Goal: Check status: Check status

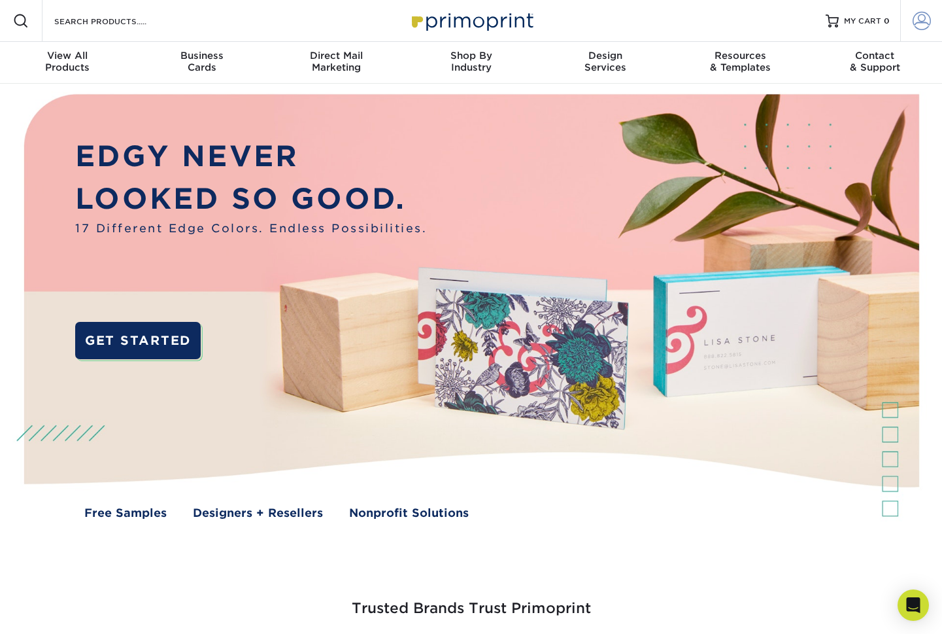
click at [923, 25] on span at bounding box center [922, 21] width 18 height 18
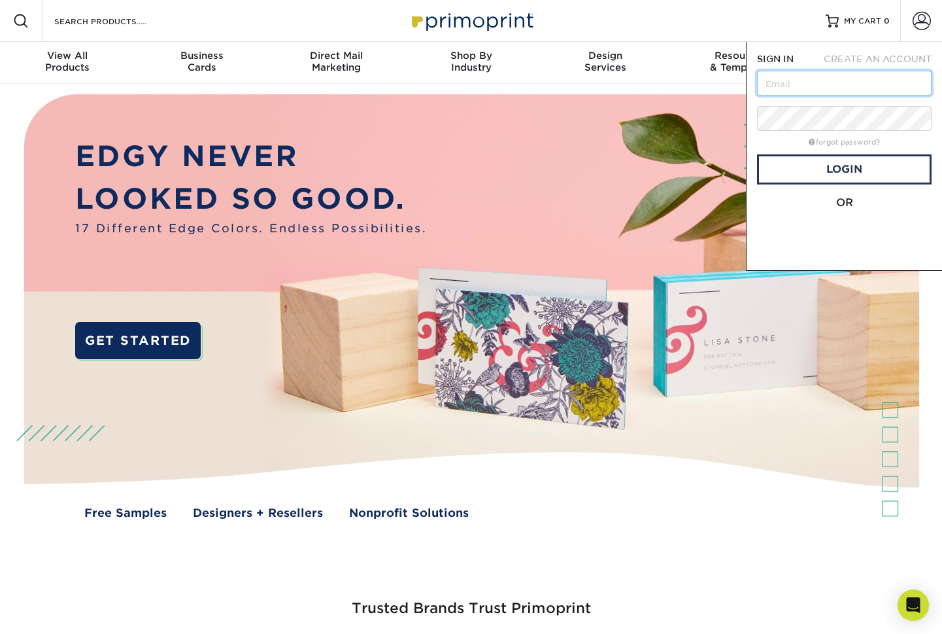
type input "[EMAIL_ADDRESS][DOMAIN_NAME]"
click at [859, 168] on link "Login" at bounding box center [844, 169] width 175 height 30
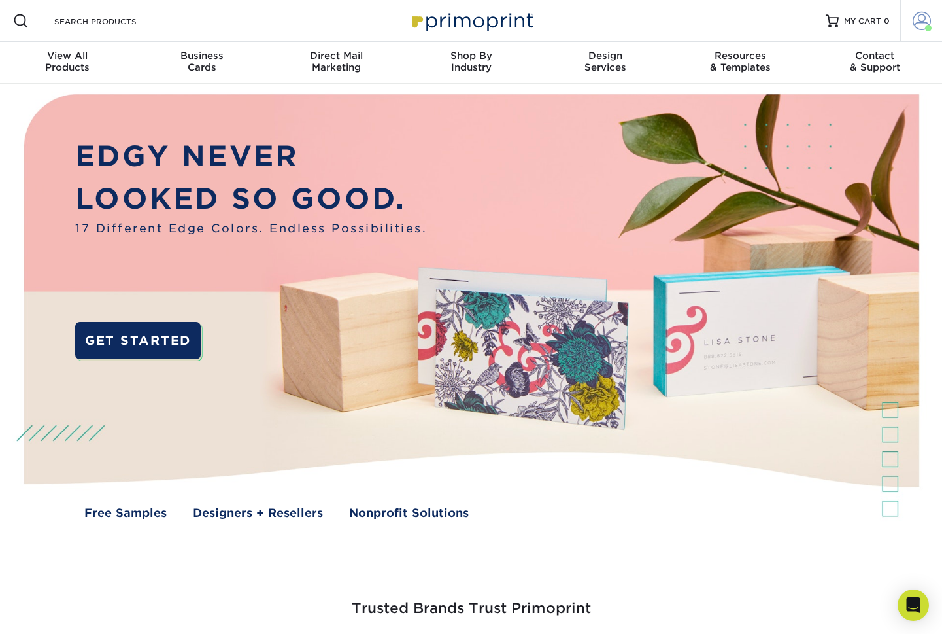
click at [919, 21] on span at bounding box center [922, 21] width 18 height 18
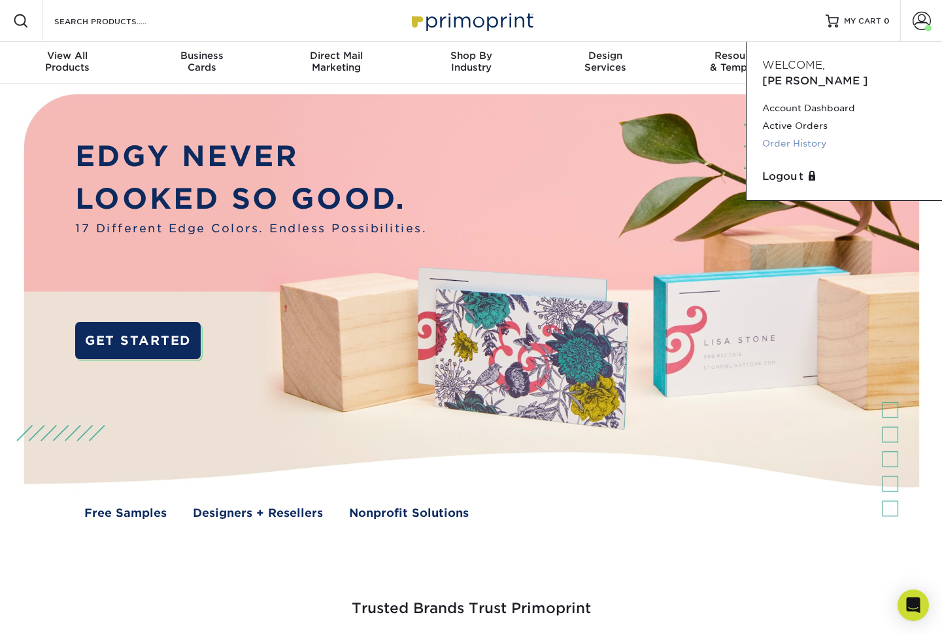
click at [818, 135] on link "Order History" at bounding box center [844, 144] width 164 height 18
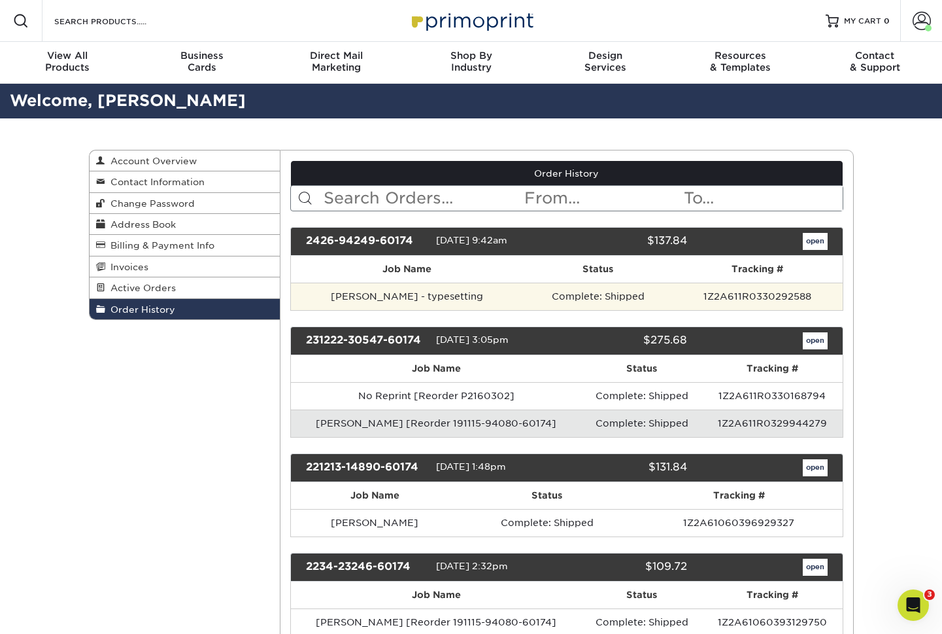
click at [717, 299] on td "1Z2A611R0330292588" at bounding box center [757, 295] width 170 height 27
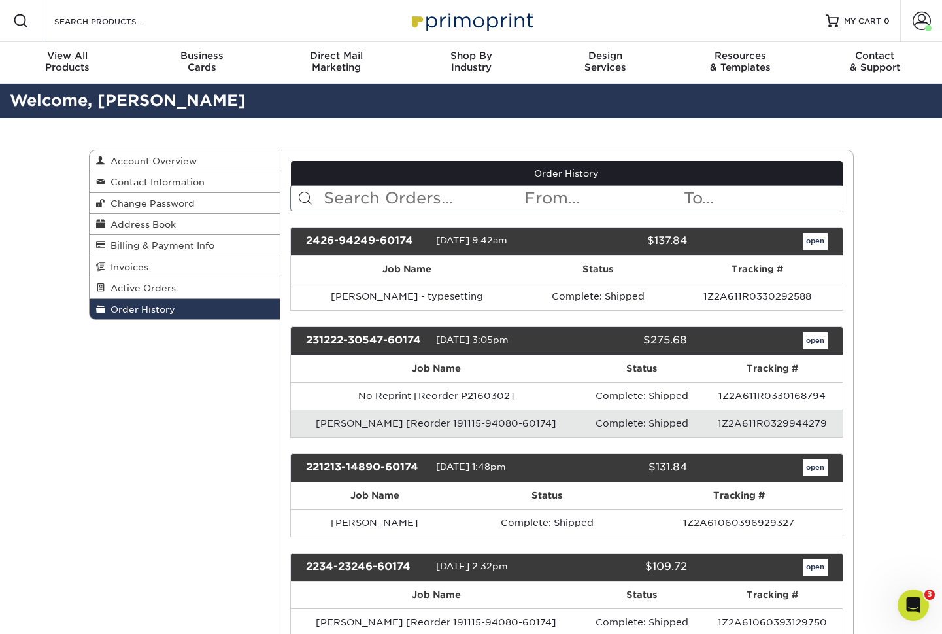
click at [359, 239] on div "2426-94249-60174" at bounding box center [366, 241] width 140 height 17
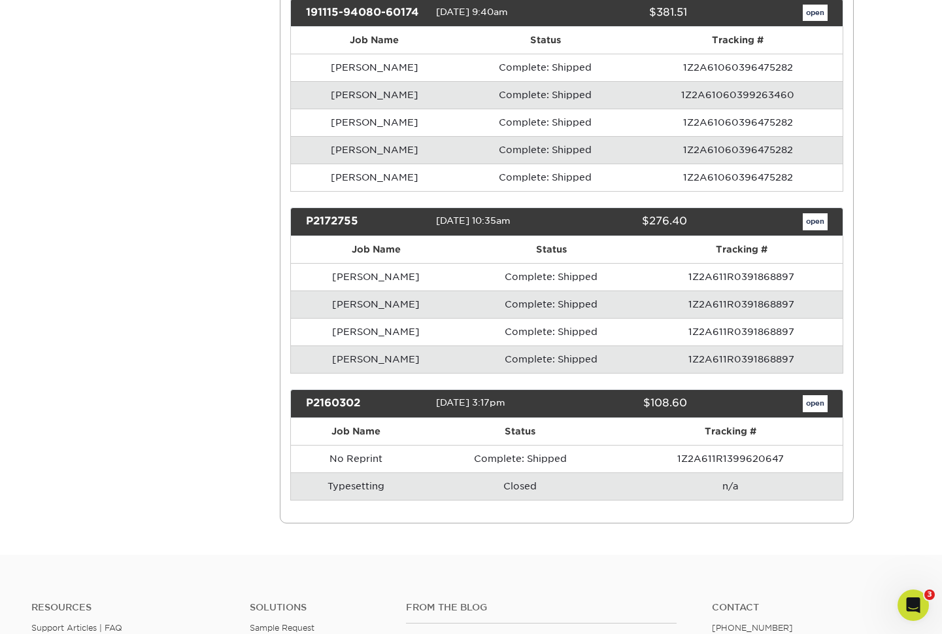
scroll to position [656, 0]
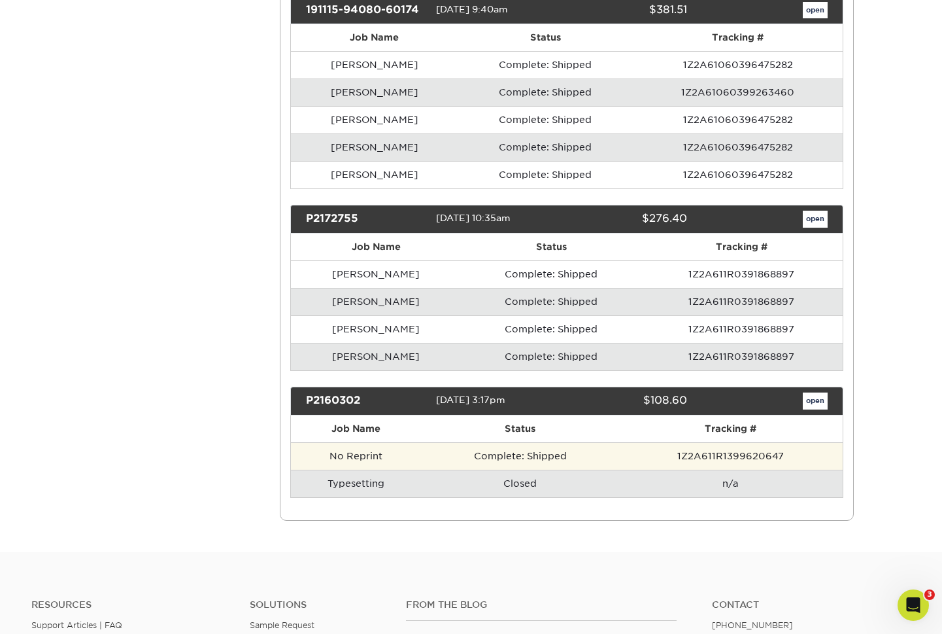
click at [558, 452] on td "Complete: Shipped" at bounding box center [520, 455] width 197 height 27
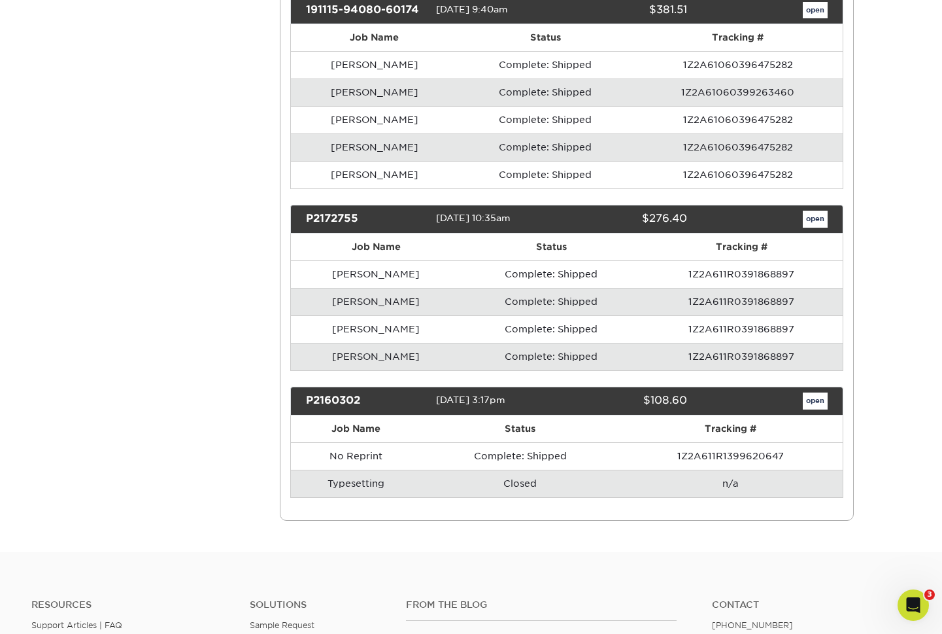
click at [349, 396] on div "P2160302" at bounding box center [366, 400] width 140 height 17
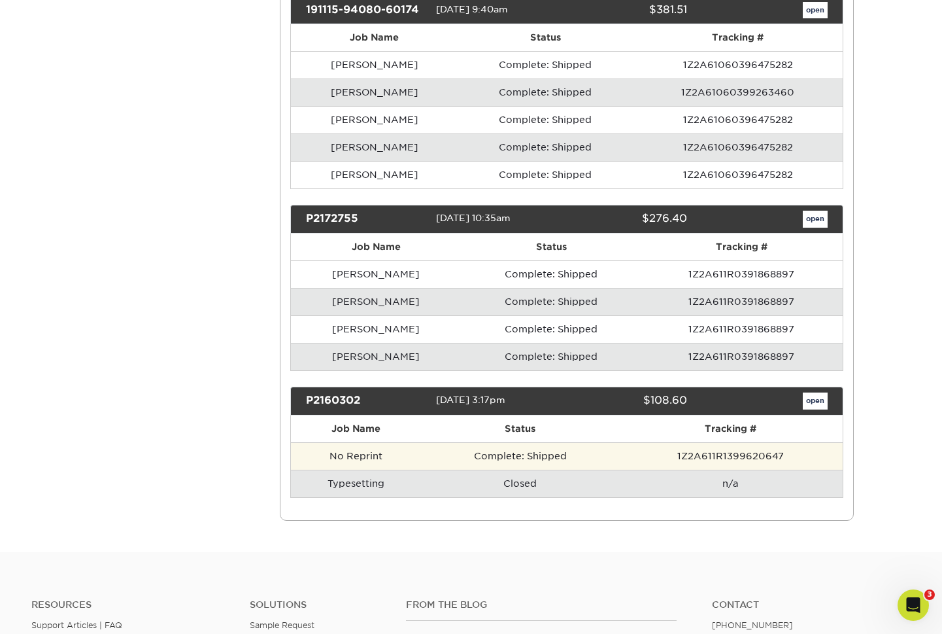
click at [359, 447] on td "No Reprint" at bounding box center [356, 455] width 131 height 27
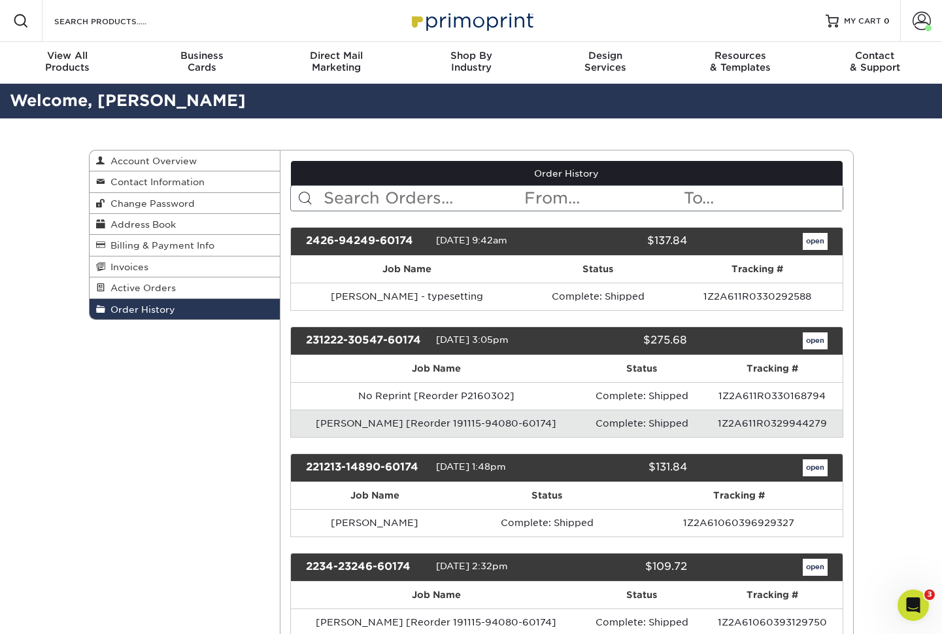
scroll to position [0, 0]
click at [571, 171] on link "Order History" at bounding box center [567, 173] width 552 height 25
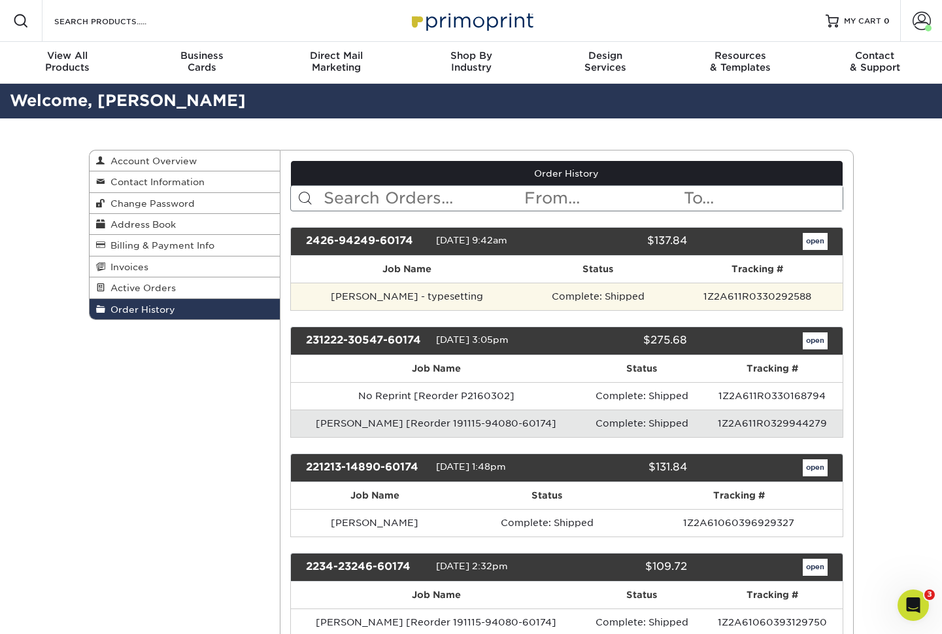
click at [591, 301] on td "Complete: Shipped" at bounding box center [598, 295] width 149 height 27
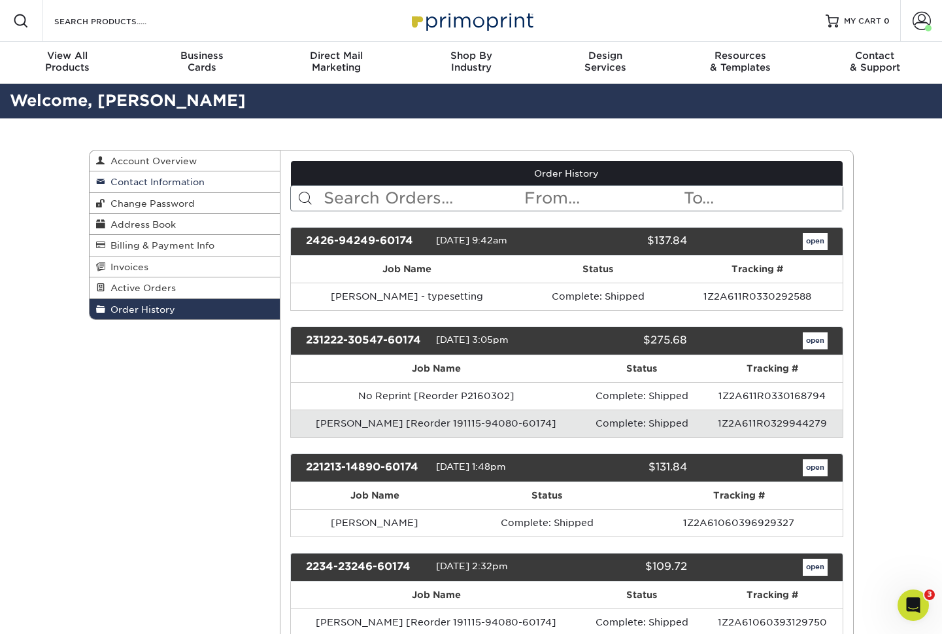
click at [197, 187] on link "Contact Information" at bounding box center [185, 181] width 191 height 21
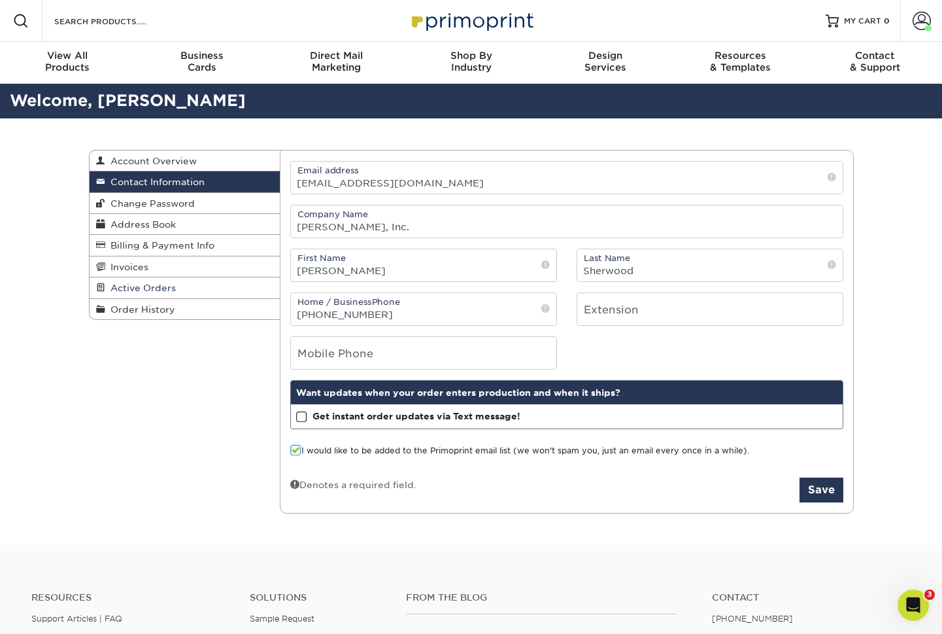
click at [147, 284] on span "Active Orders" at bounding box center [140, 287] width 71 height 10
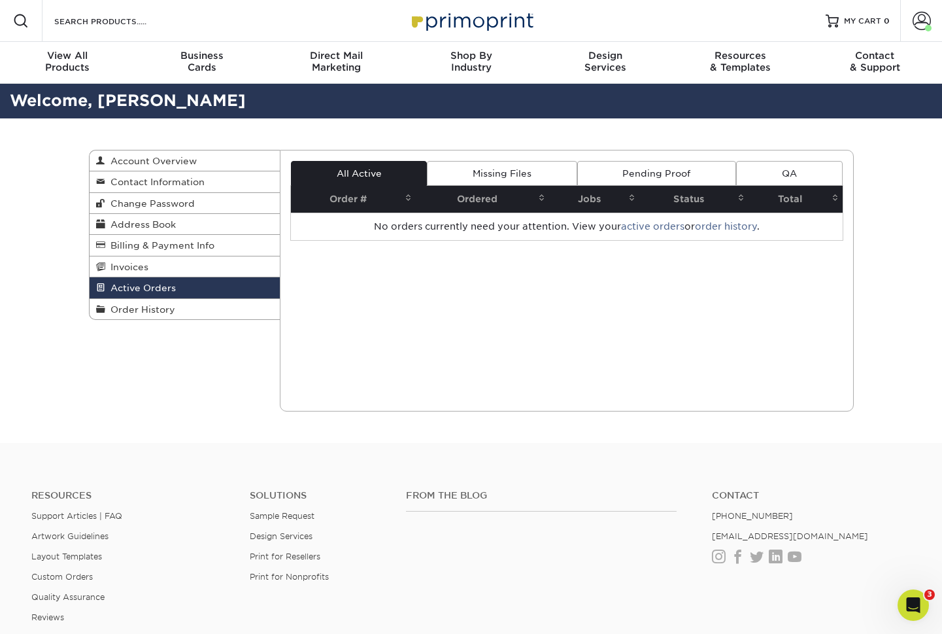
click at [645, 170] on link "Pending Proof" at bounding box center [656, 173] width 159 height 25
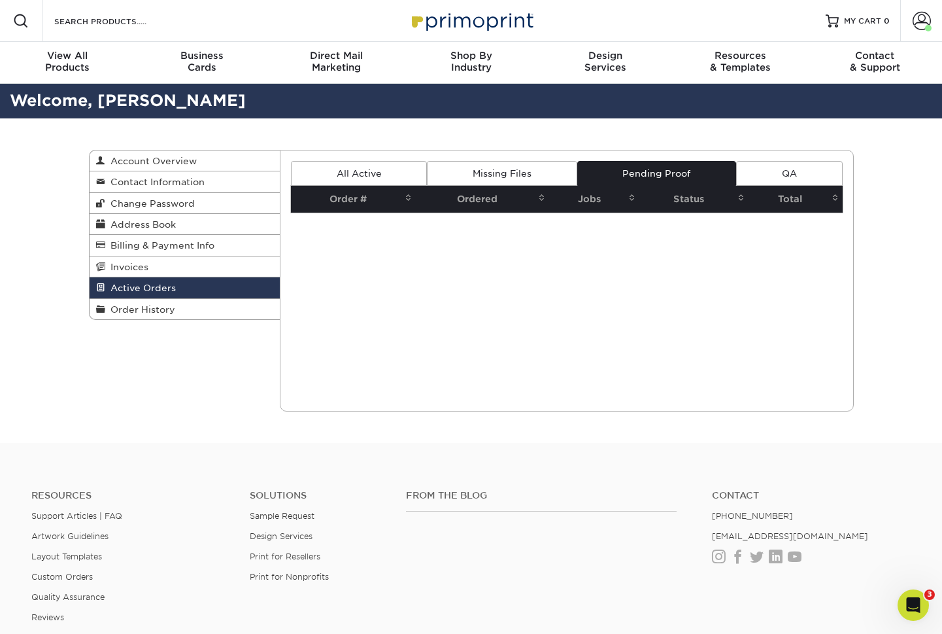
click at [531, 172] on link "Missing Files" at bounding box center [502, 173] width 150 height 25
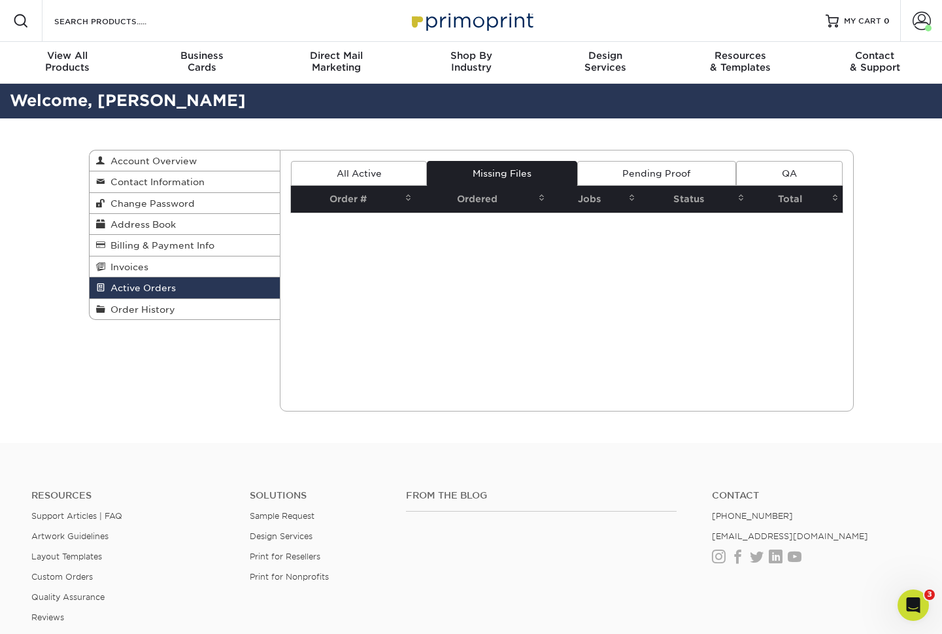
click at [795, 169] on link "QA" at bounding box center [789, 173] width 106 height 25
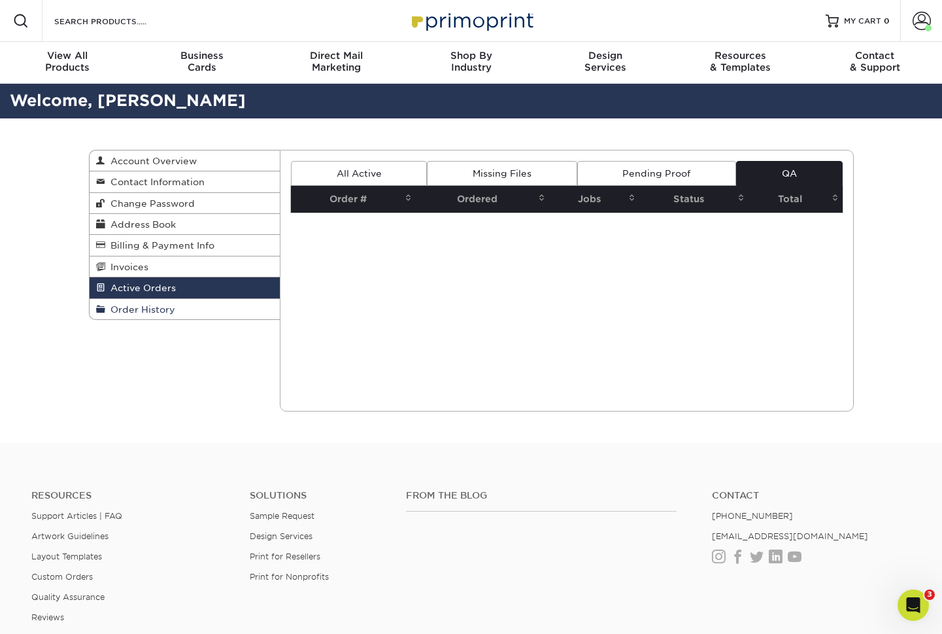
click at [158, 311] on span "Order History" at bounding box center [140, 309] width 70 height 10
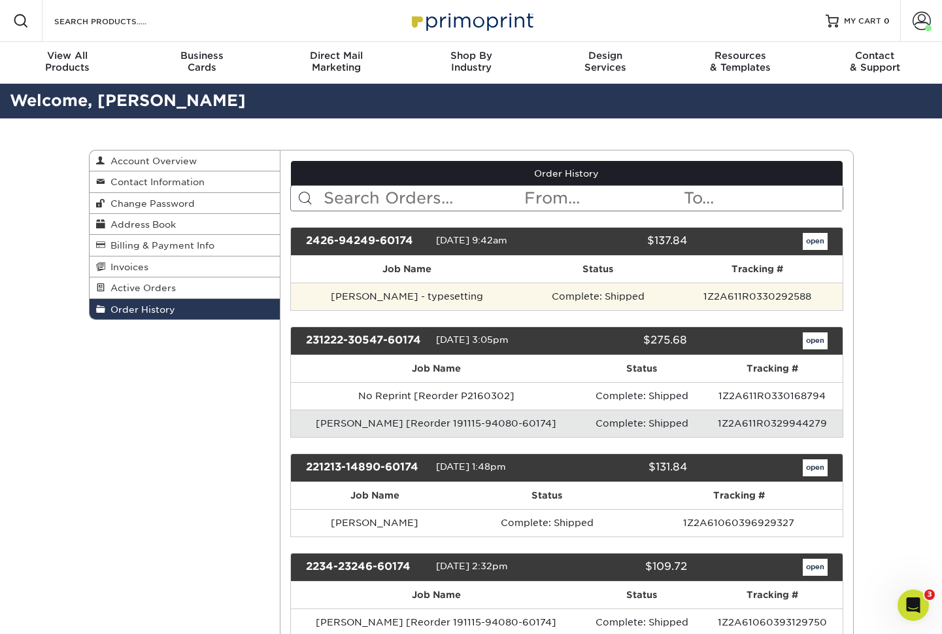
click at [579, 300] on td "Complete: Shipped" at bounding box center [598, 295] width 149 height 27
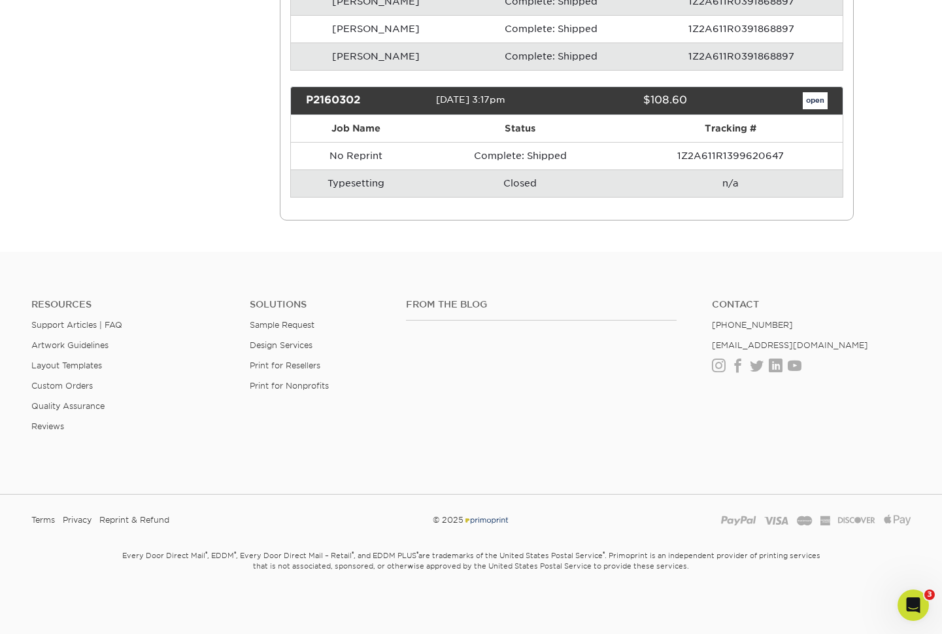
scroll to position [955, 0]
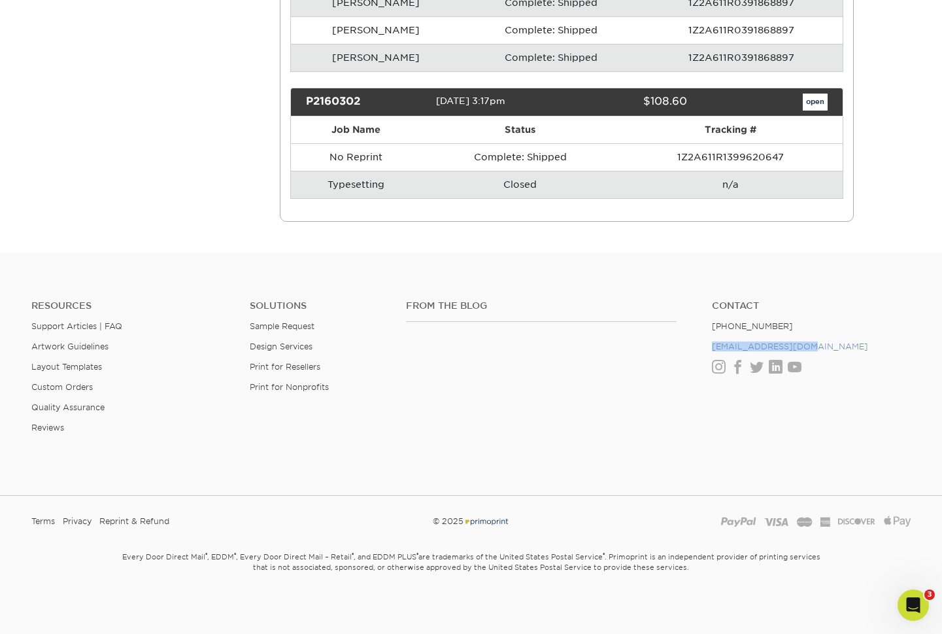
drag, startPoint x: 802, startPoint y: 347, endPoint x: 711, endPoint y: 347, distance: 90.9
click at [712, 347] on li "[EMAIL_ADDRESS][DOMAIN_NAME]" at bounding box center [811, 346] width 199 height 10
copy link "[EMAIL_ADDRESS][DOMAIN_NAME]"
click at [436, 322] on div "From the Blog" at bounding box center [549, 342] width 306 height 84
click at [734, 369] on link "Facebook" at bounding box center [738, 367] width 14 height 11
